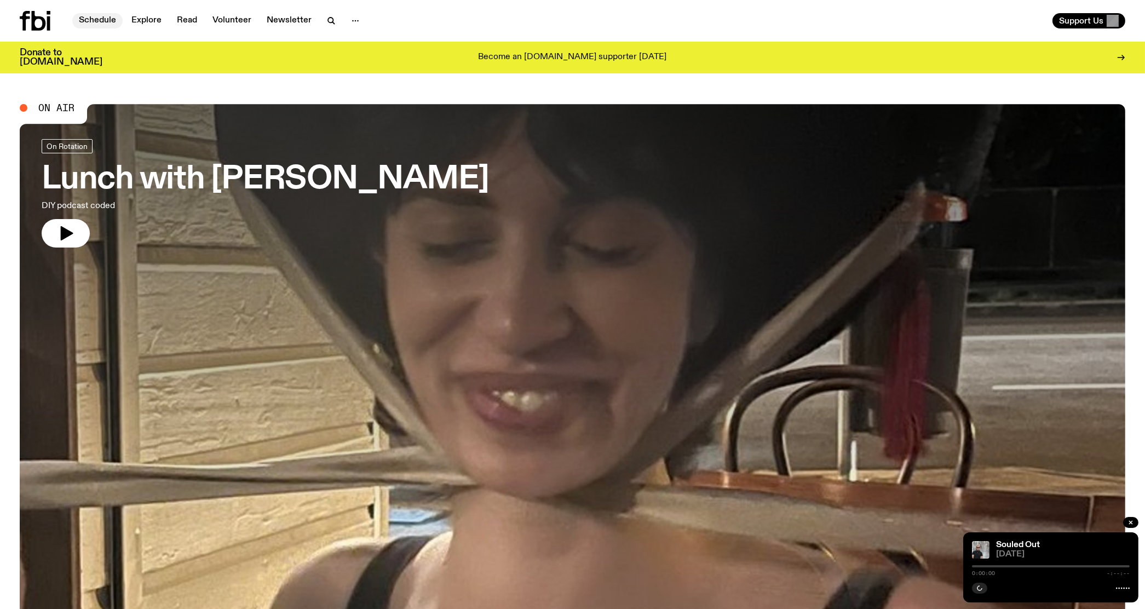
click at [101, 21] on link "Schedule" at bounding box center [97, 20] width 50 height 15
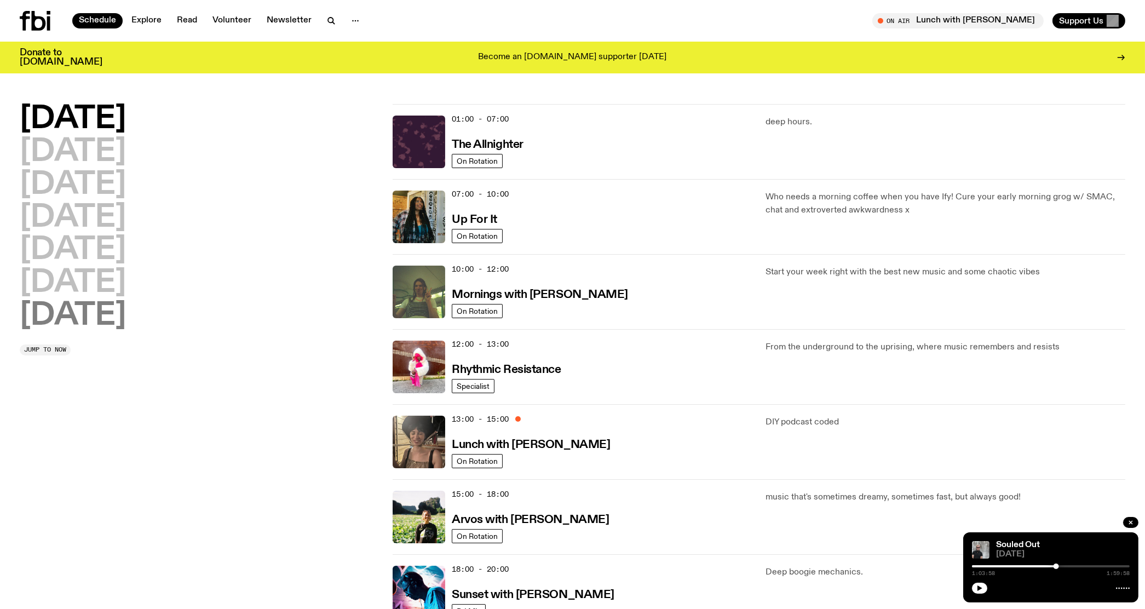
click at [74, 323] on h2 "[DATE]" at bounding box center [73, 316] width 106 height 31
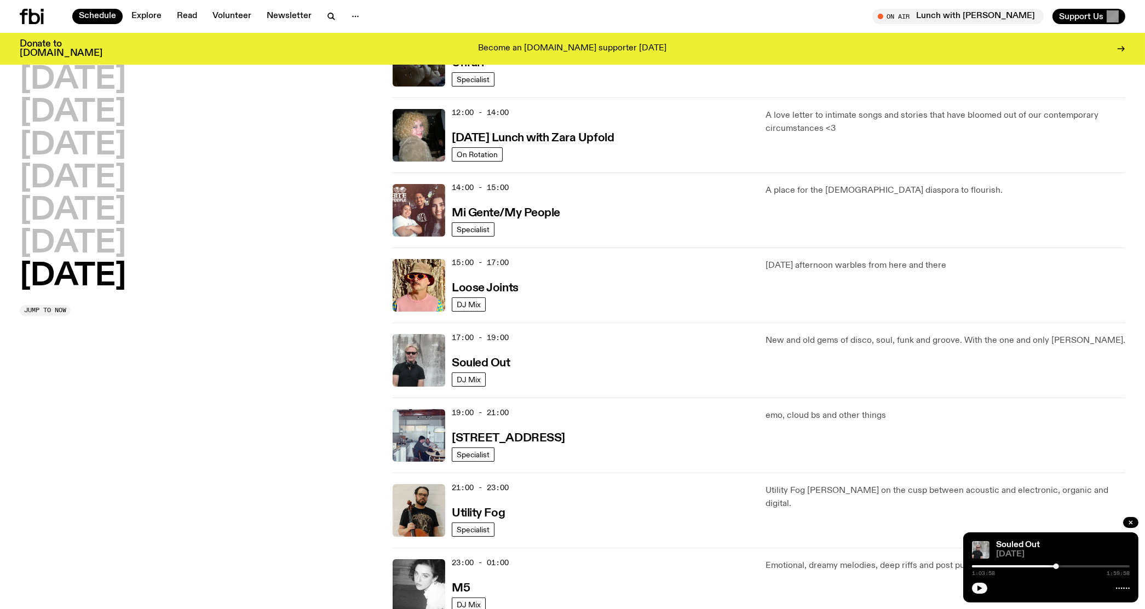
scroll to position [451, 0]
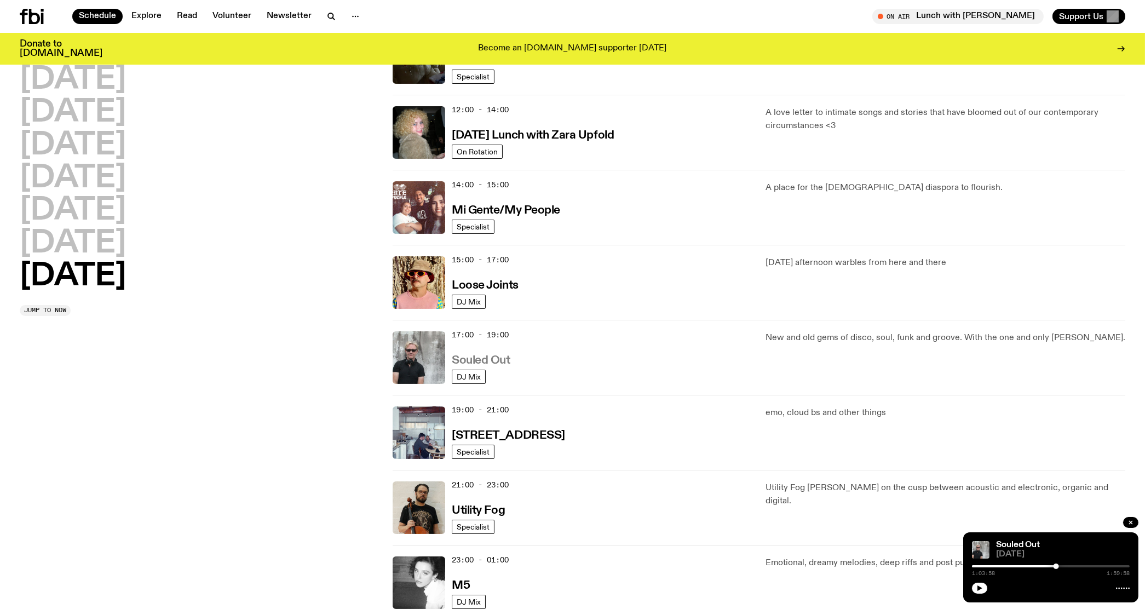
click at [470, 359] on h3 "Souled Out" at bounding box center [481, 360] width 59 height 11
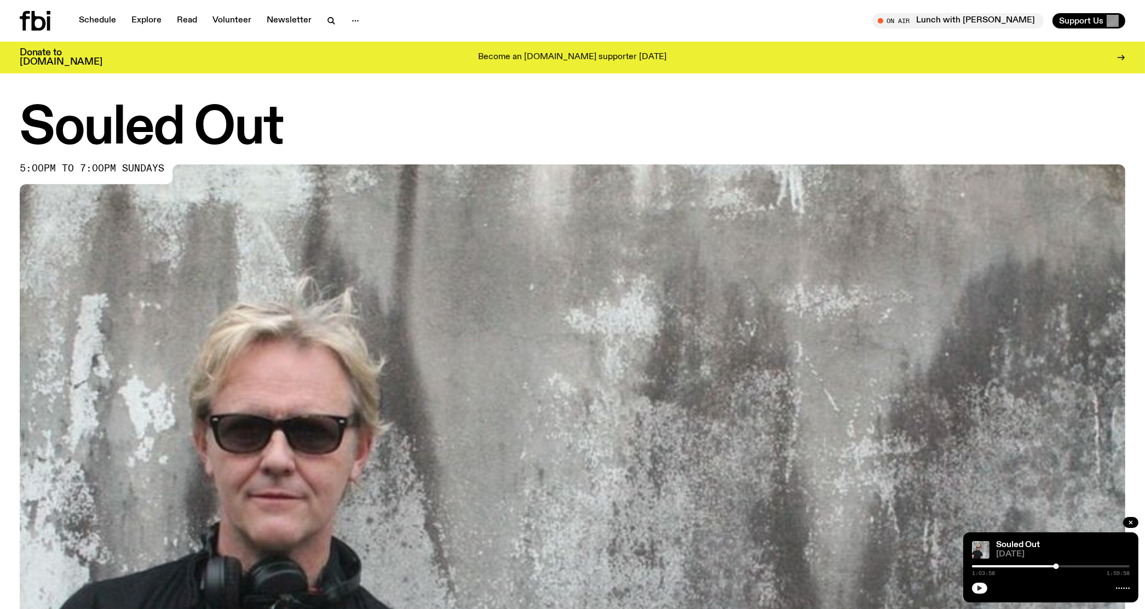
click at [979, 593] on button "button" at bounding box center [979, 588] width 15 height 11
